Goal: Find specific page/section: Find specific page/section

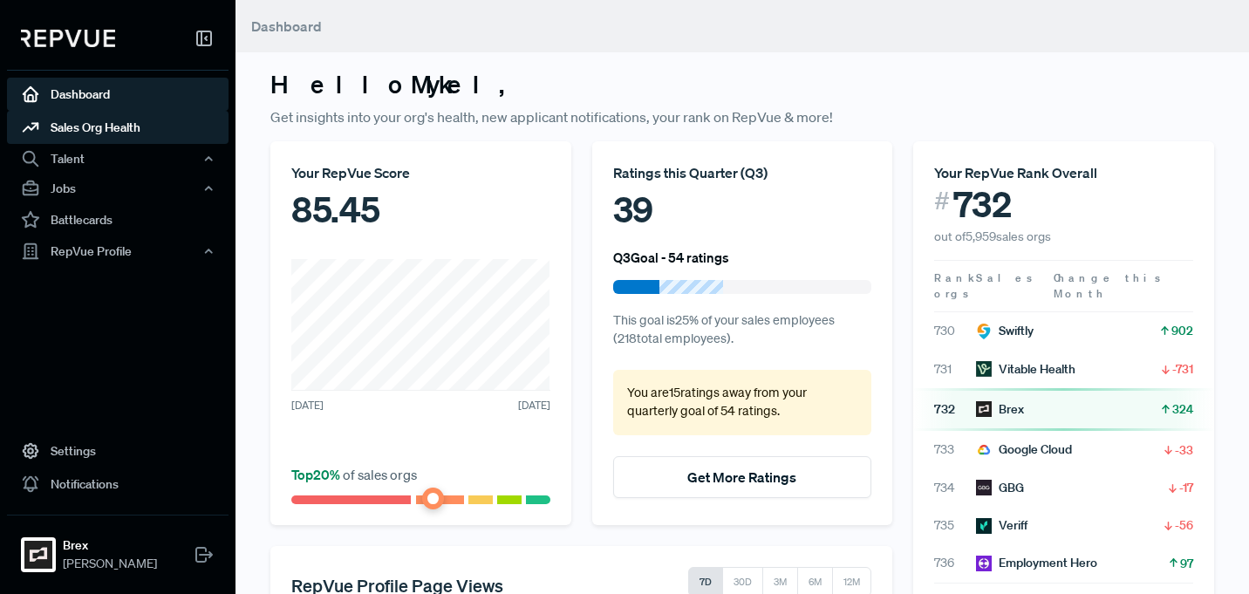
click at [117, 130] on link "Sales Org Health" at bounding box center [118, 127] width 222 height 33
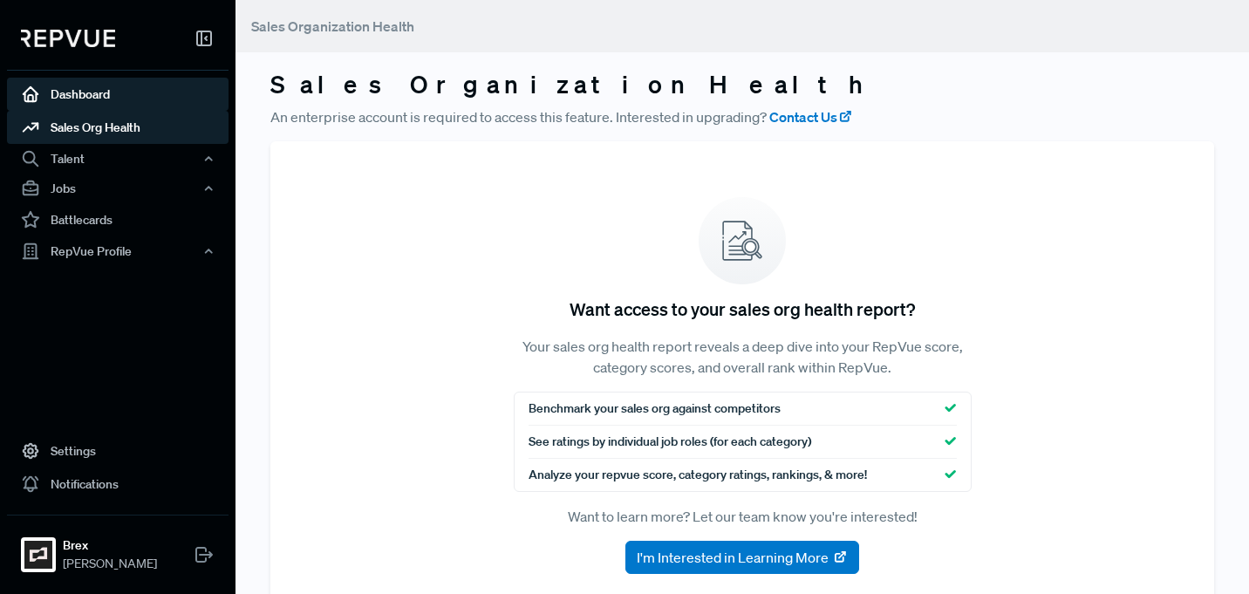
click at [126, 91] on link "Dashboard" at bounding box center [118, 94] width 222 height 33
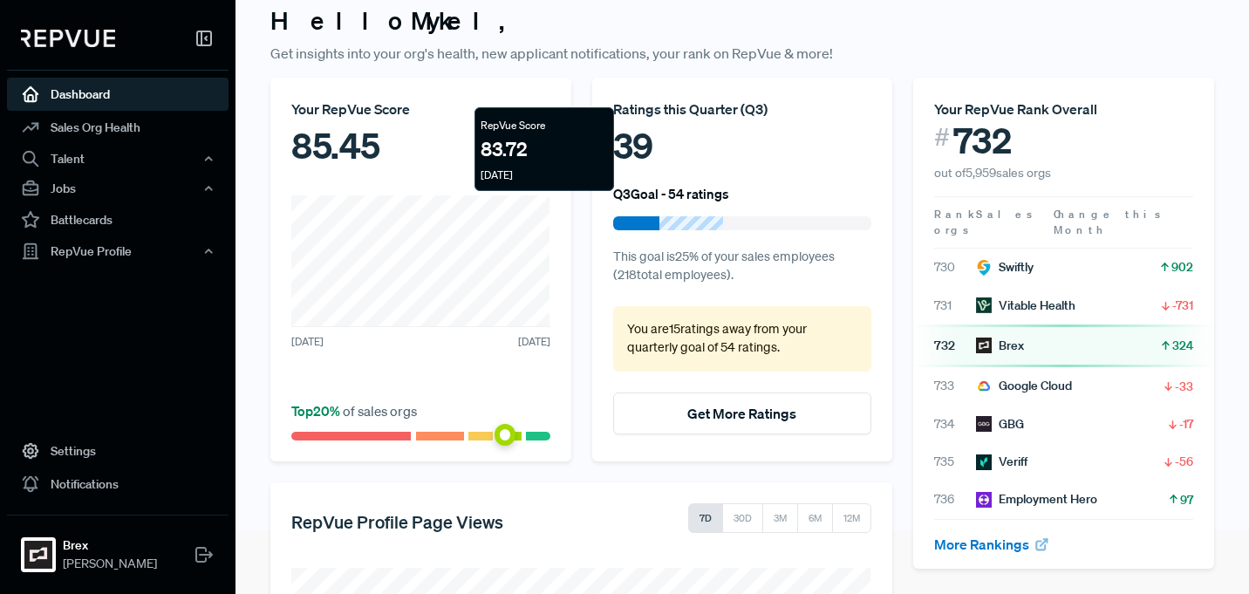
scroll to position [61, 0]
